Goal: Go to known website: Access a specific website the user already knows

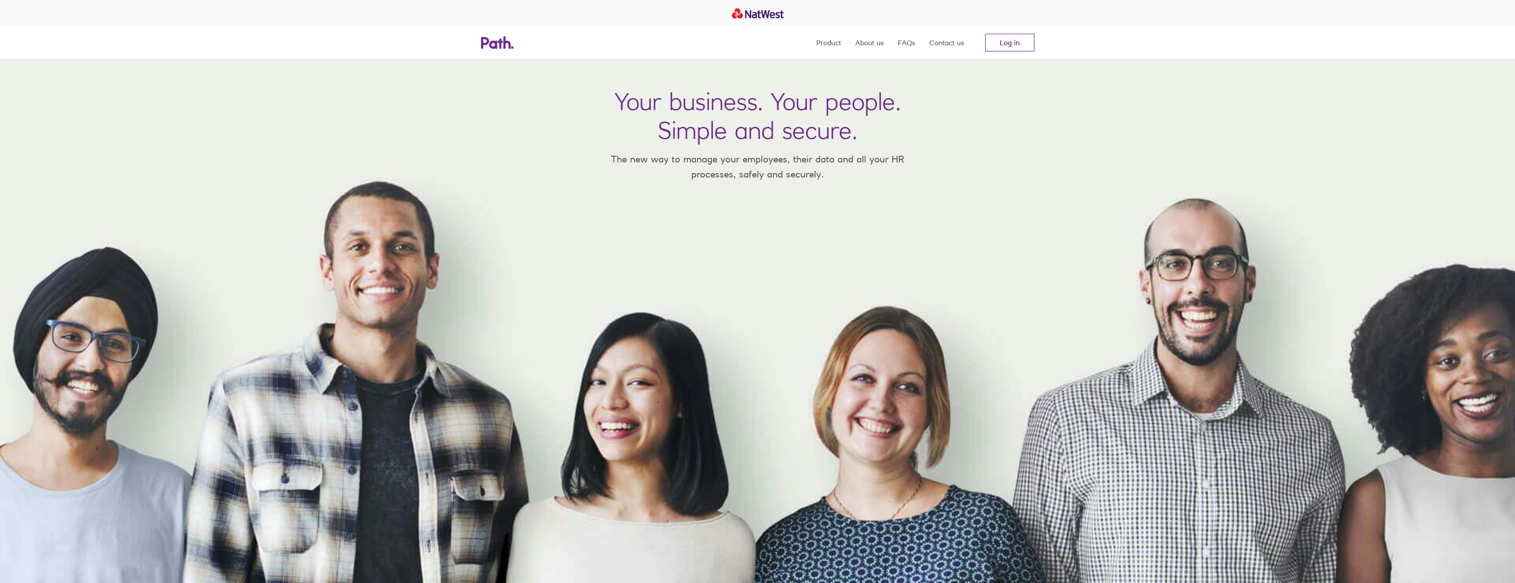
click at [1021, 37] on link "Log in" at bounding box center [1009, 43] width 49 height 18
